Goal: Task Accomplishment & Management: Use online tool/utility

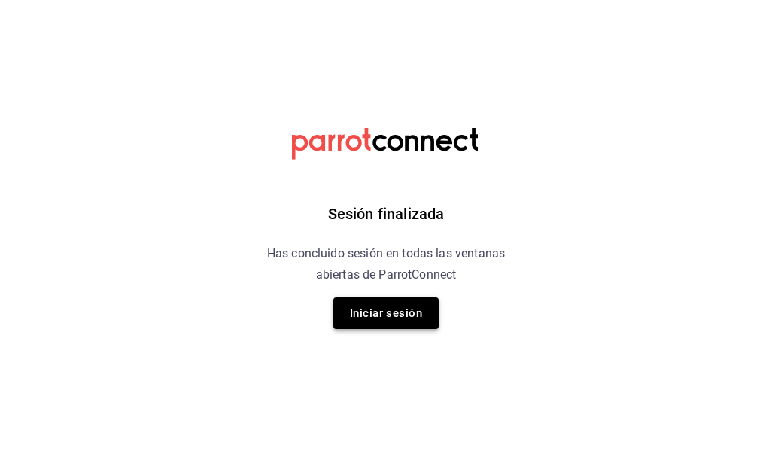
click at [388, 302] on button "Iniciar sesión" at bounding box center [385, 313] width 105 height 32
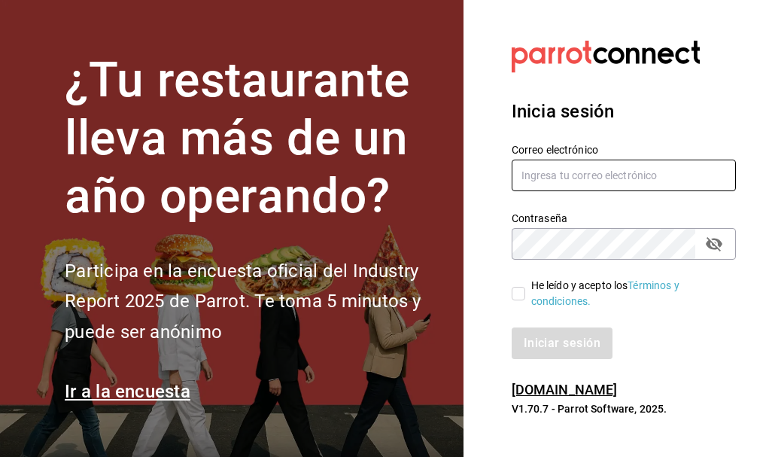
click at [558, 171] on input "text" at bounding box center [624, 176] width 224 height 32
type input "cuerno.cdmx@grupocosteno.com"
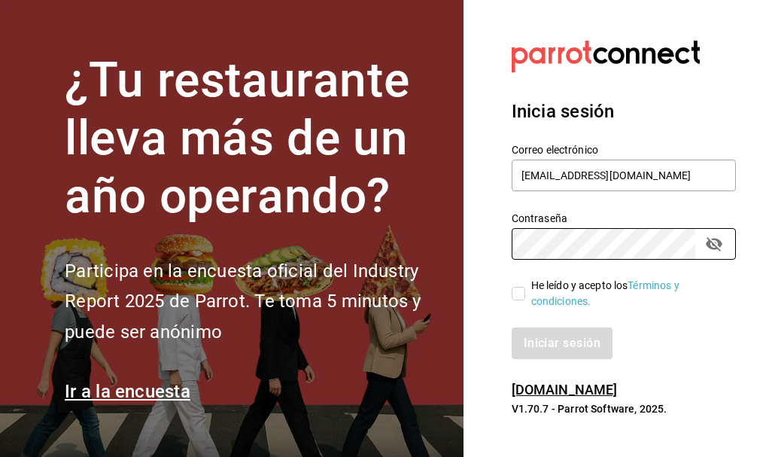
click at [517, 301] on label "He leído y acepto los Términos y condiciones." at bounding box center [618, 294] width 212 height 32
click at [517, 300] on input "He leído y acepto los Términos y condiciones." at bounding box center [519, 294] width 14 height 14
checkbox input "true"
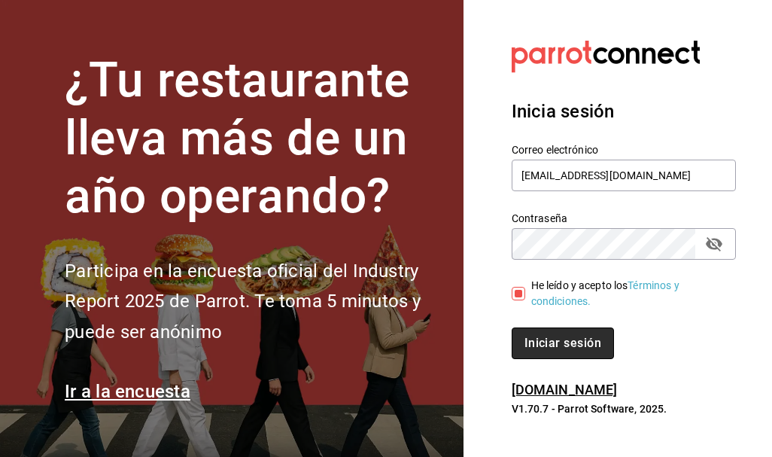
click at [542, 338] on button "Iniciar sesión" at bounding box center [563, 343] width 102 height 32
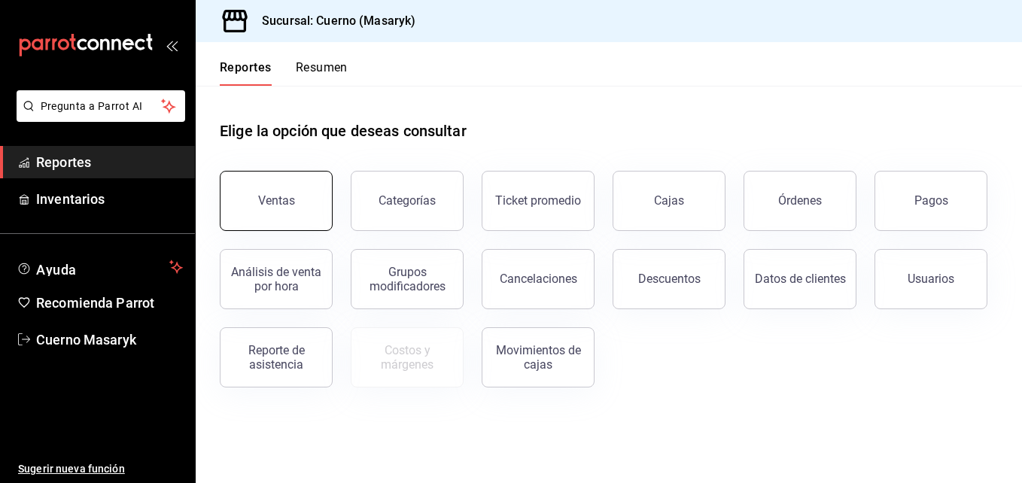
click at [279, 220] on button "Ventas" at bounding box center [276, 201] width 113 height 60
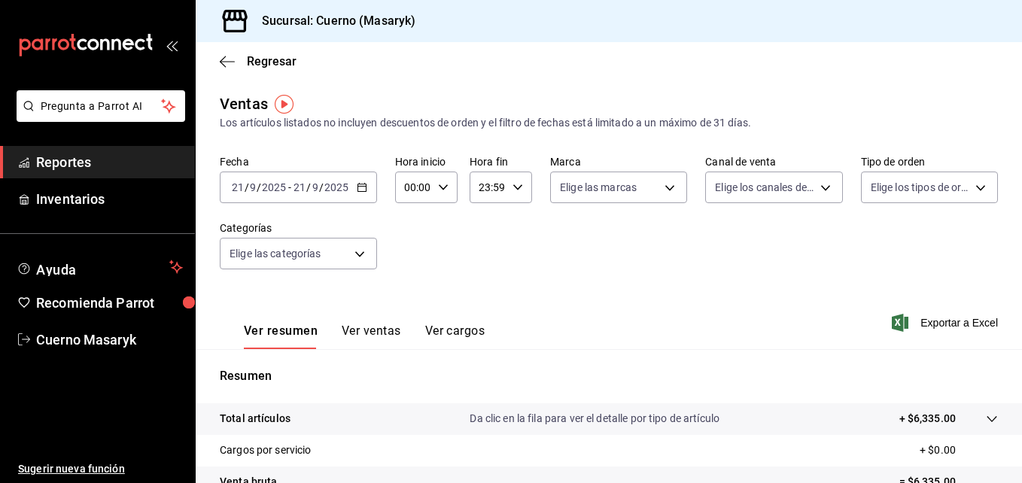
click at [364, 183] on \(Stroke\) "button" at bounding box center [364, 183] width 1 height 1
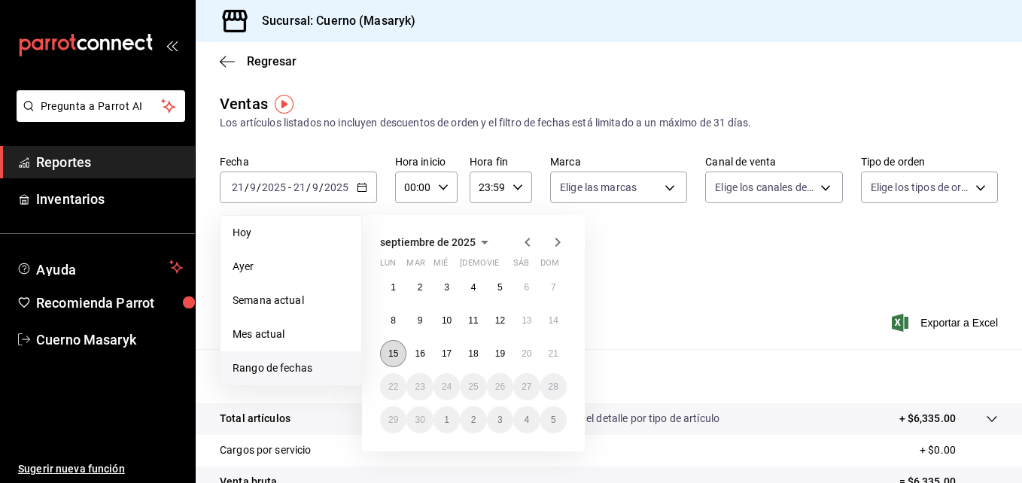
click at [397, 354] on abbr "15" at bounding box center [393, 353] width 10 height 11
click at [550, 359] on button "21" at bounding box center [553, 353] width 26 height 27
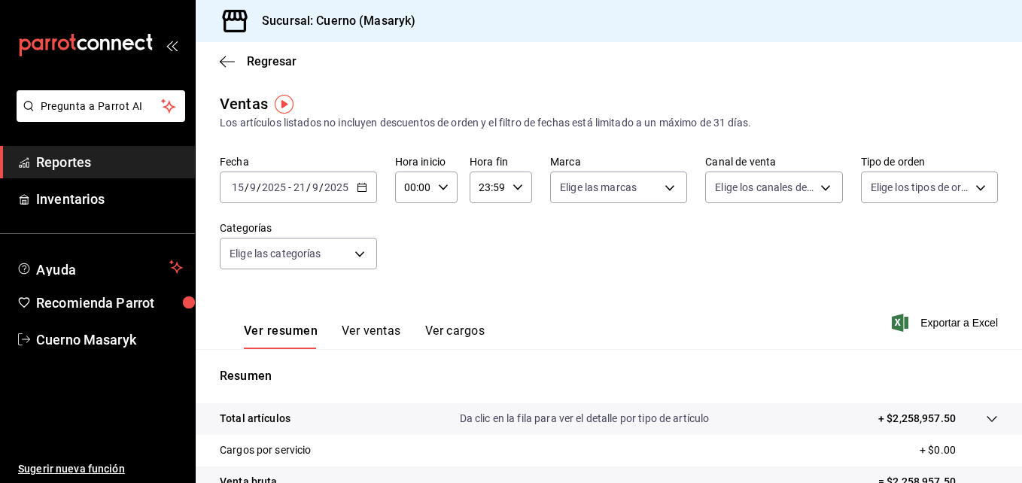
click at [439, 190] on icon "button" at bounding box center [443, 187] width 11 height 11
click at [405, 275] on button "04" at bounding box center [409, 269] width 25 height 30
type input "04:00"
click at [510, 193] on div at bounding box center [511, 241] width 1022 height 483
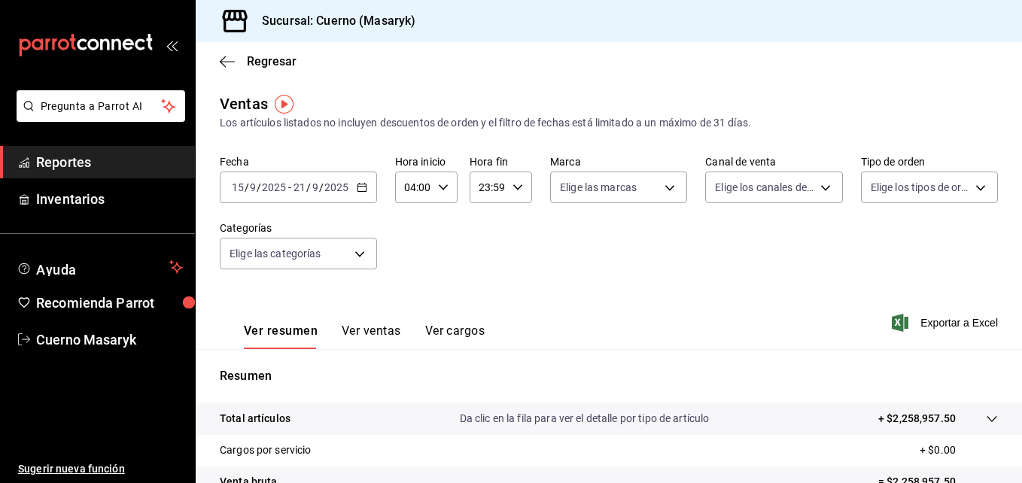
click at [510, 193] on div "23:59 Hora fin" at bounding box center [501, 188] width 62 height 32
click at [489, 271] on button "05" at bounding box center [482, 269] width 25 height 30
type input "05:59"
click at [670, 192] on div at bounding box center [511, 241] width 1022 height 483
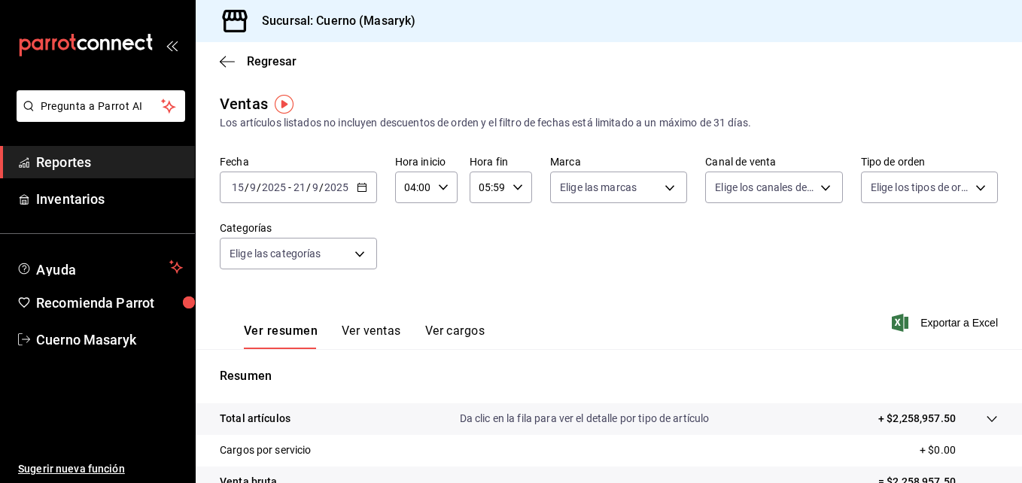
click at [670, 192] on body "Pregunta a Parrot AI Reportes Inventarios Ayuda Recomienda Parrot Cuerno Masary…" at bounding box center [511, 241] width 1022 height 483
click at [564, 299] on input "checkbox" at bounding box center [563, 297] width 14 height 14
checkbox input "true"
type input "4ea0d660-02b3-4785-bb88-48b5ef6e196c"
checkbox input "true"
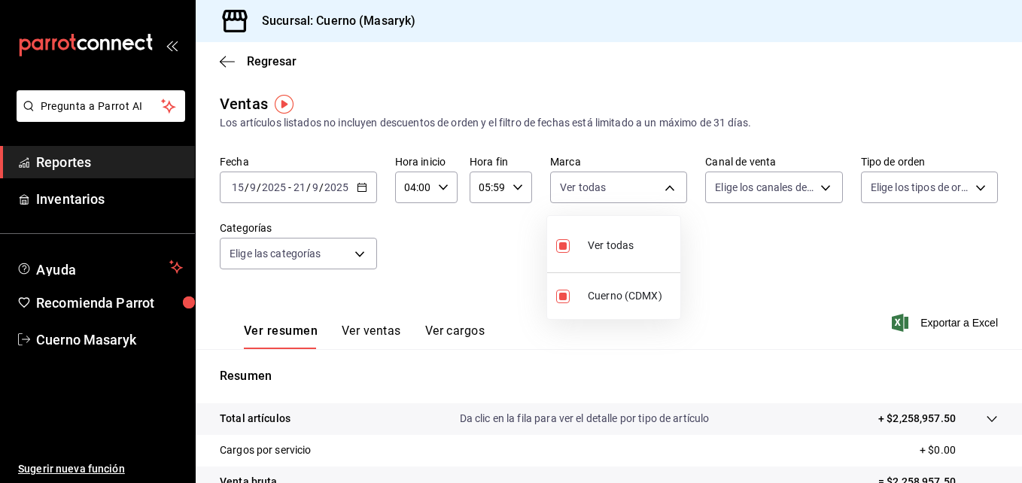
click at [771, 201] on div at bounding box center [511, 241] width 1022 height 483
click at [771, 201] on body "Pregunta a Parrot AI Reportes Inventarios Ayuda Recomienda Parrot Cuerno Masary…" at bounding box center [511, 241] width 1022 height 483
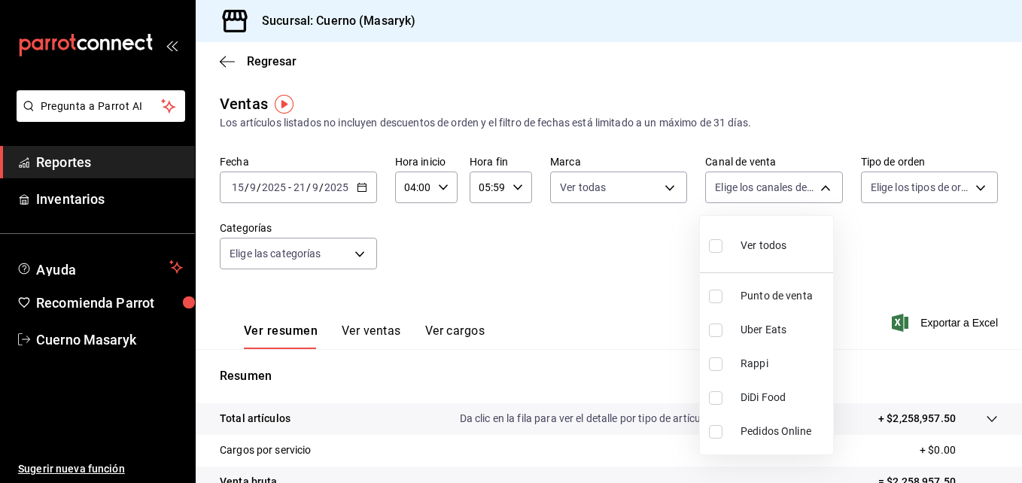
click at [716, 249] on input "checkbox" at bounding box center [716, 246] width 14 height 14
checkbox input "true"
type input "PARROT,UBER_EATS,RAPPI,DIDI_FOOD,ONLINE"
checkbox input "true"
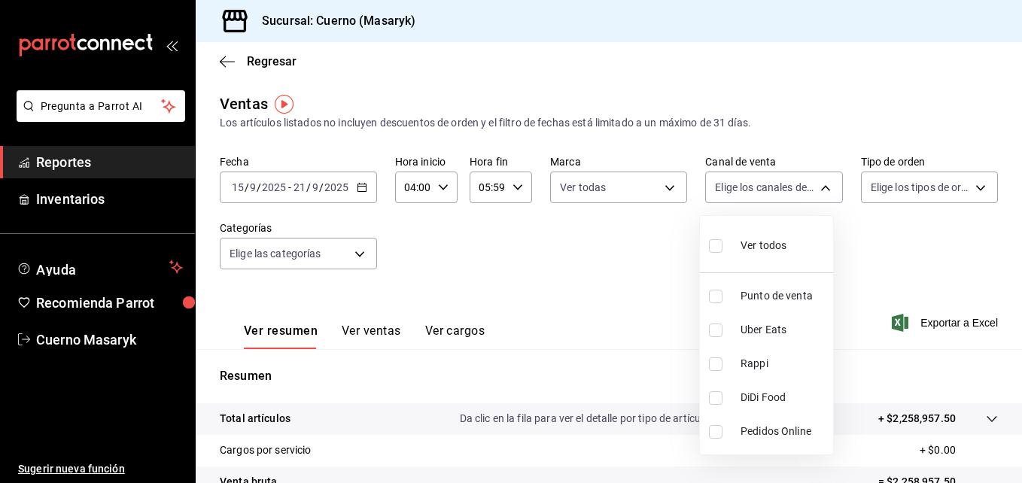
checkbox input "true"
click at [771, 196] on div at bounding box center [511, 241] width 1022 height 483
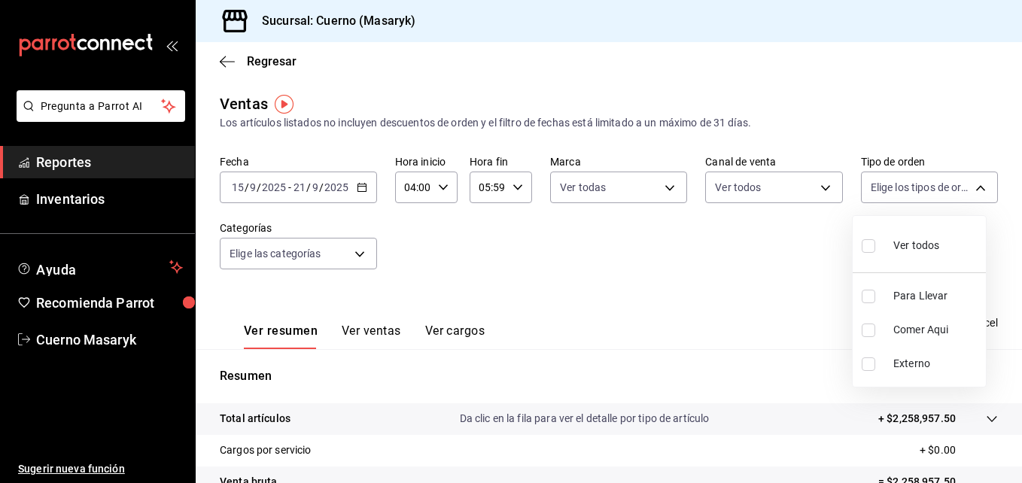
click at [771, 196] on body "Pregunta a Parrot AI Reportes Inventarios Ayuda Recomienda Parrot Cuerno Masary…" at bounding box center [511, 241] width 1022 height 483
click at [771, 250] on input "checkbox" at bounding box center [869, 246] width 14 height 14
checkbox input "true"
type input "d8208262-291b-4595-bbfa-ed1e8660efdb,73ecdc8a-b505-4242-b24a-d5f1595b9b0a,EXTER…"
checkbox input "true"
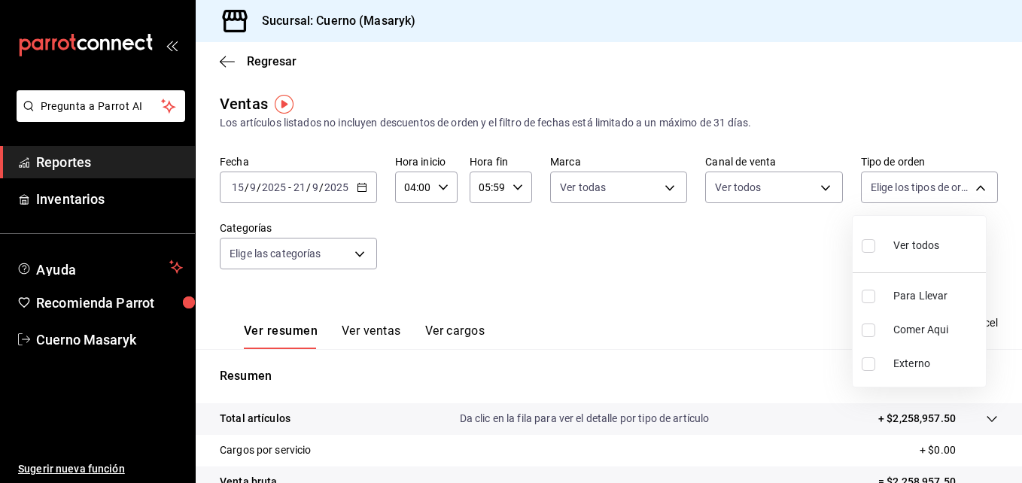
checkbox input "true"
click at [358, 248] on div at bounding box center [511, 241] width 1022 height 483
click at [358, 248] on body "Pregunta a Parrot AI Reportes Inventarios Ayuda Recomienda Parrot Cuerno Masary…" at bounding box center [511, 241] width 1022 height 483
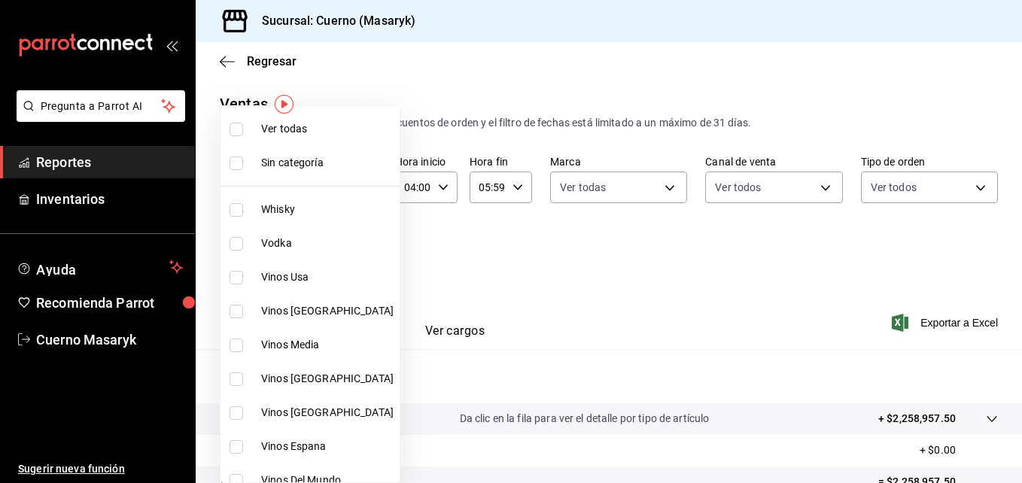
click at [236, 128] on input "checkbox" at bounding box center [236, 130] width 14 height 14
checkbox input "true"
type input "c67b51a2-384c-483e-a5be-40afd3eac247,ec1a4520-4a99-4810-921e-4abf40ebc8c6,cd2d5…"
checkbox input "true"
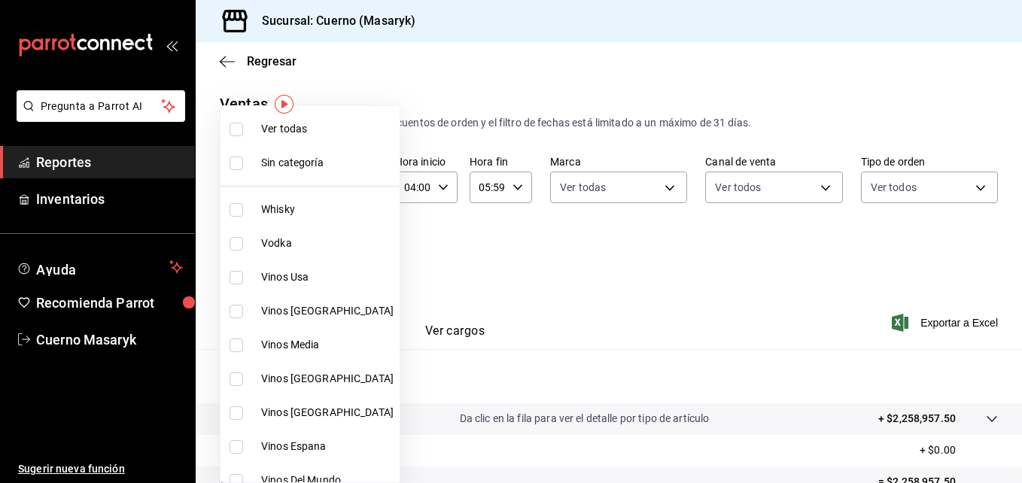
checkbox input "true"
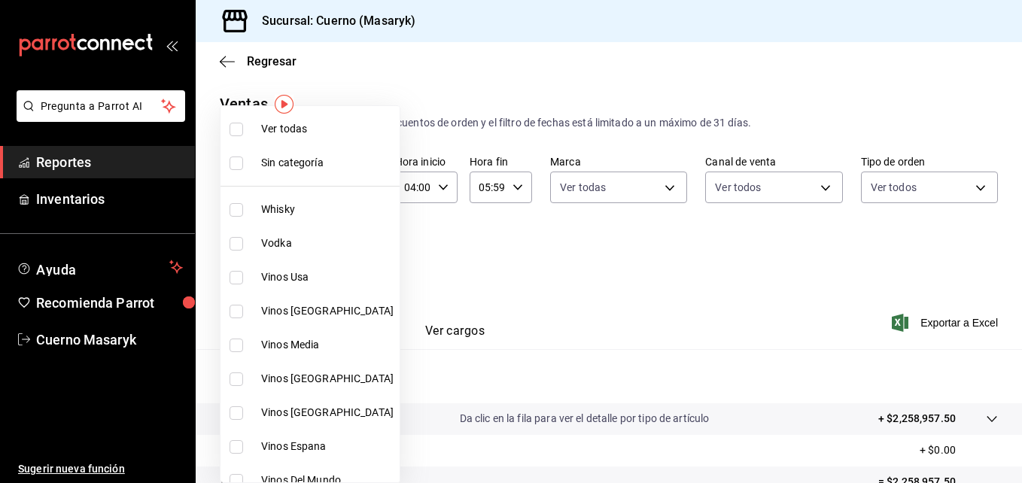
checkbox input "true"
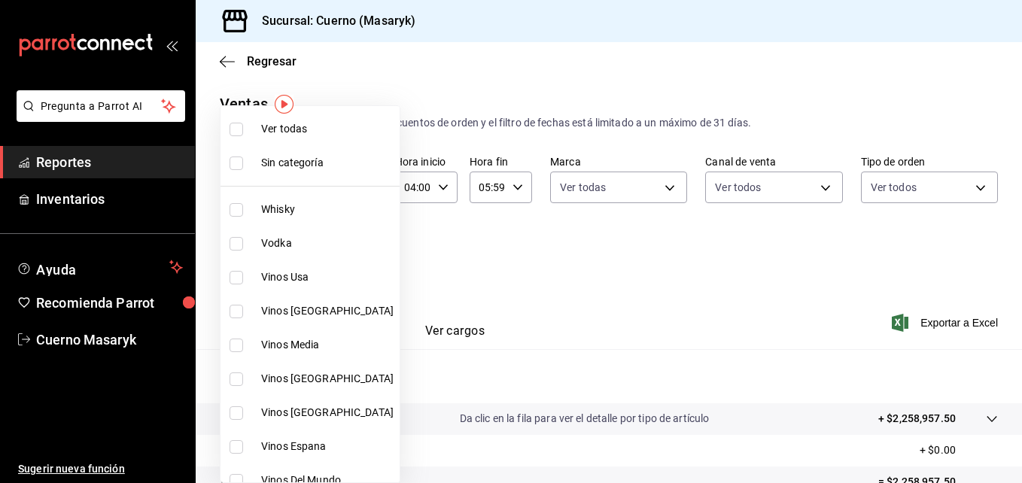
checkbox input "true"
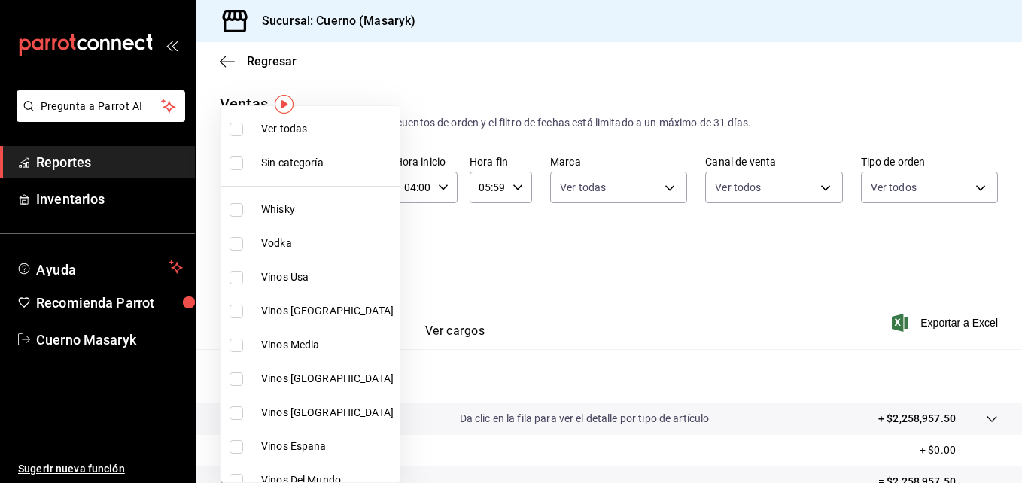
checkbox input "true"
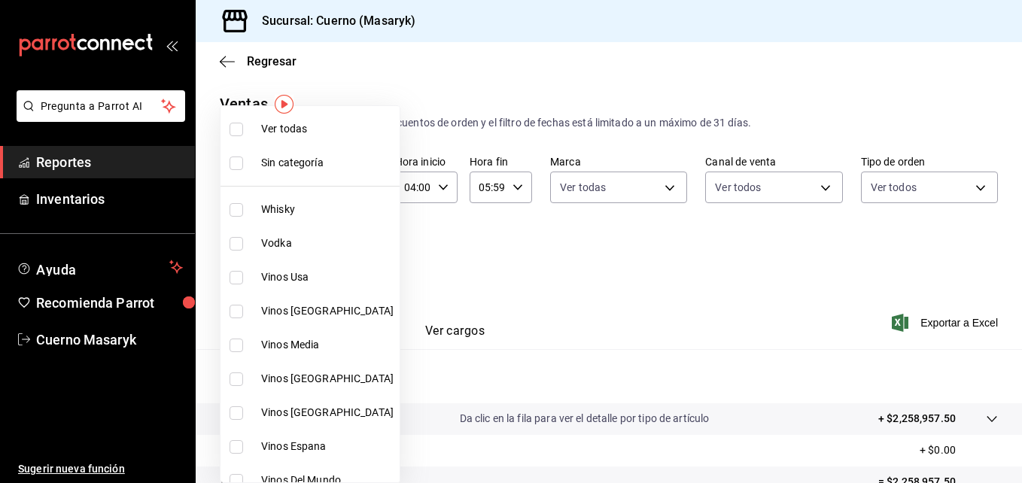
checkbox input "true"
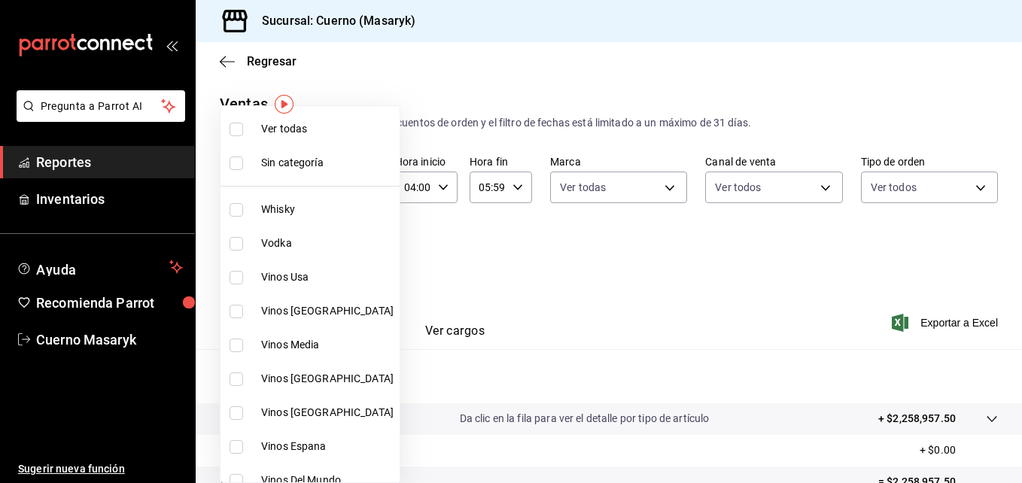
checkbox input "true"
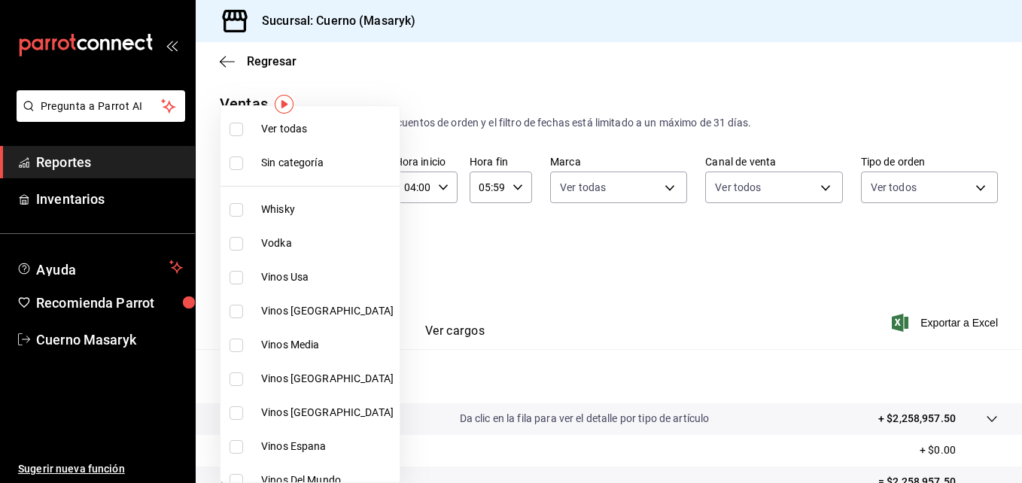
checkbox input "true"
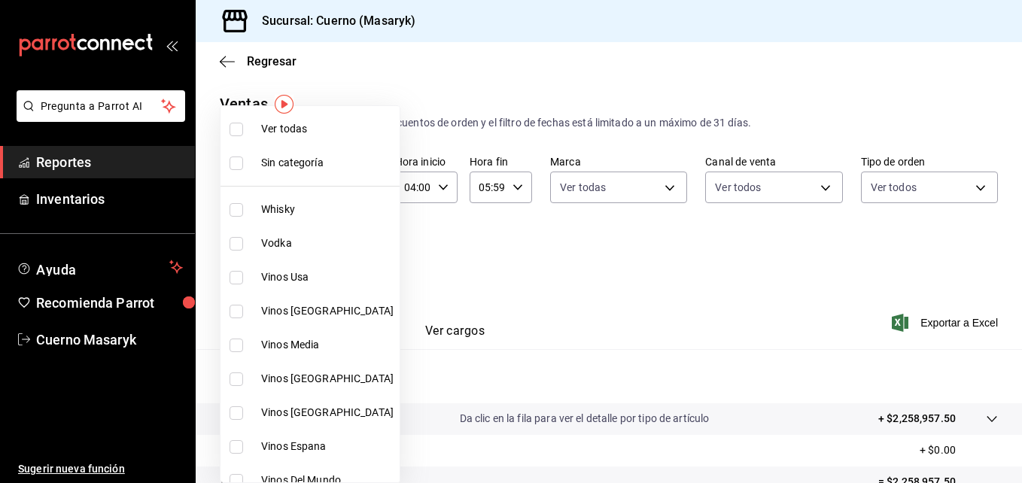
checkbox input "true"
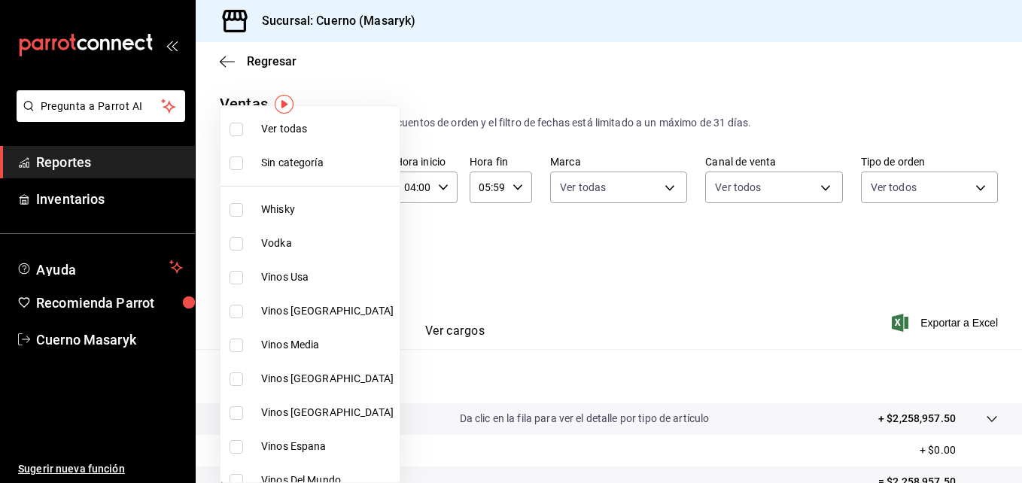
checkbox input "true"
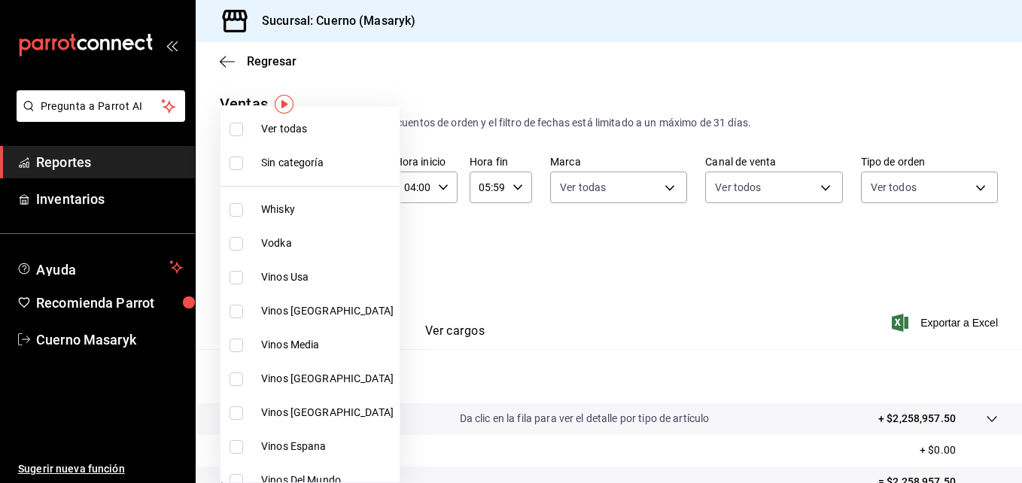
checkbox input "true"
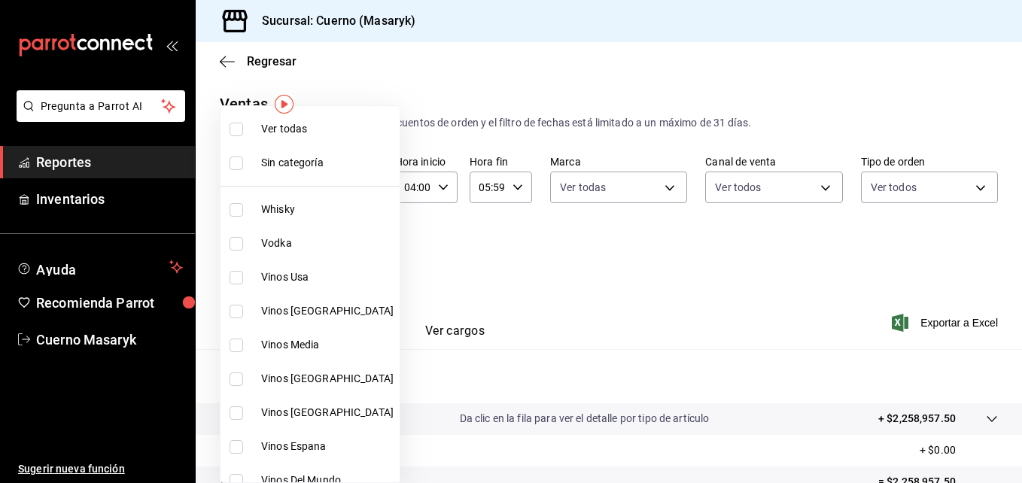
checkbox input "true"
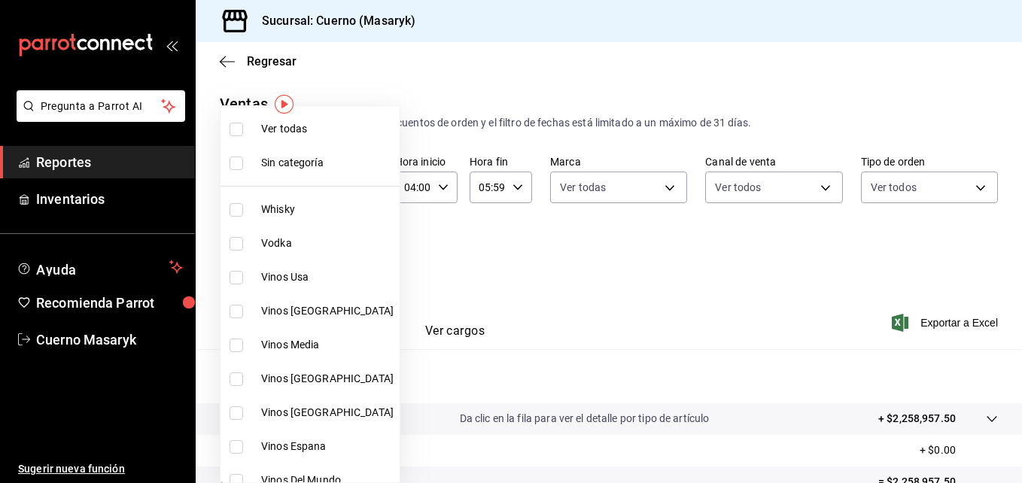
checkbox input "true"
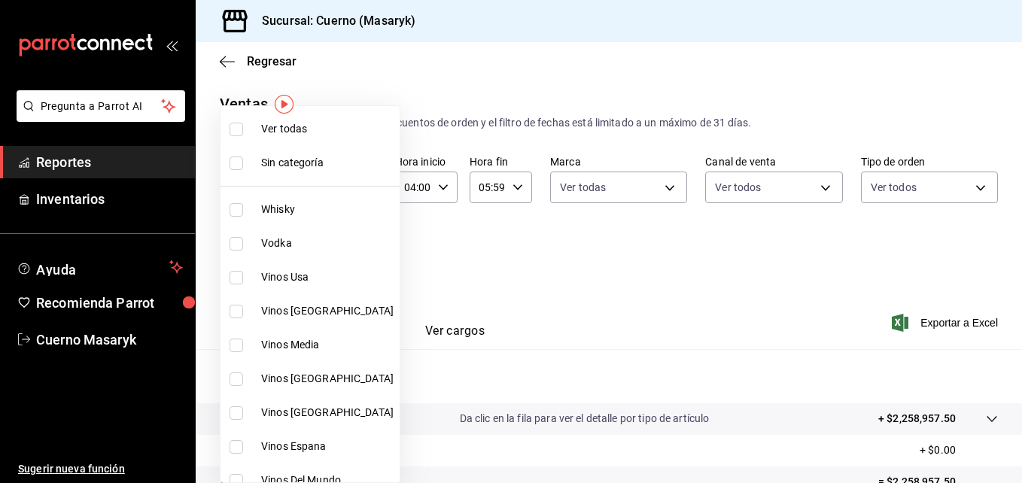
checkbox input "true"
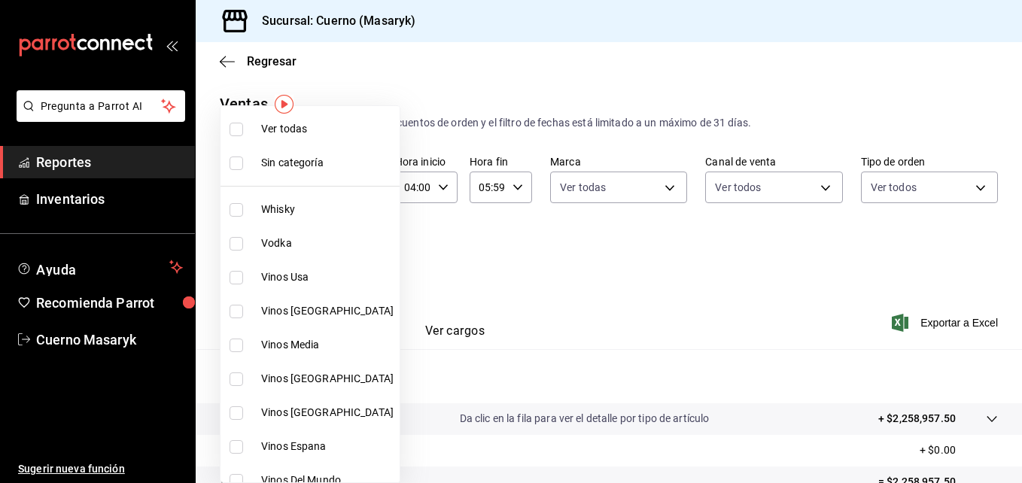
checkbox input "true"
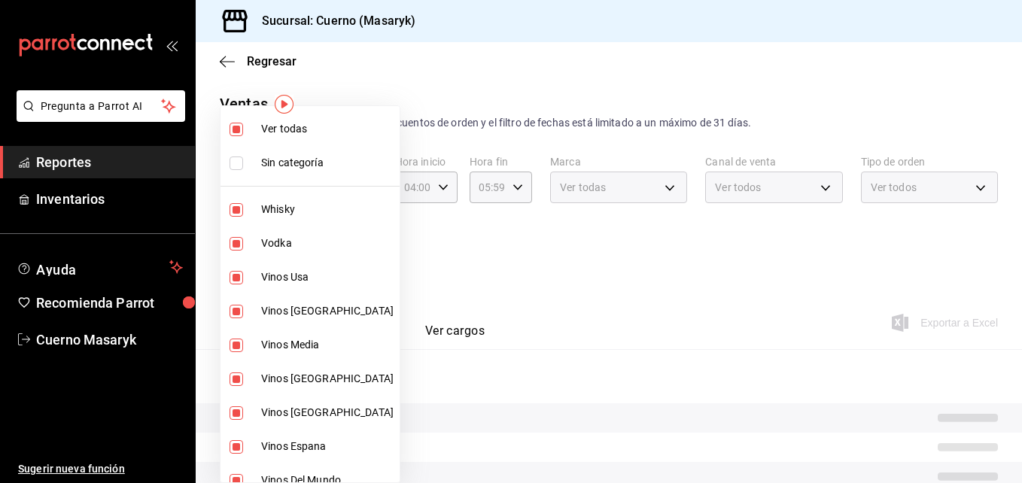
click at [752, 266] on div at bounding box center [511, 241] width 1022 height 483
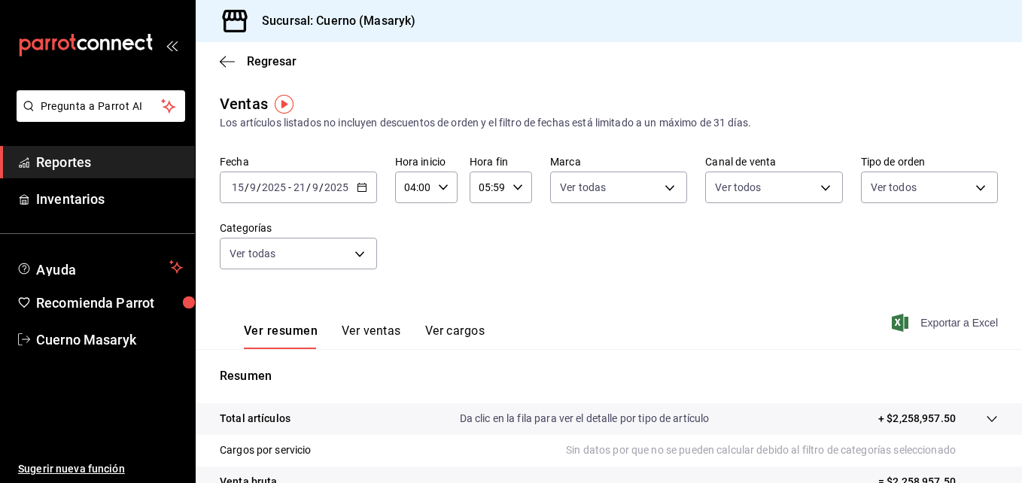
click at [771, 322] on span "Exportar a Excel" at bounding box center [946, 323] width 103 height 18
